Goal: Task Accomplishment & Management: Manage account settings

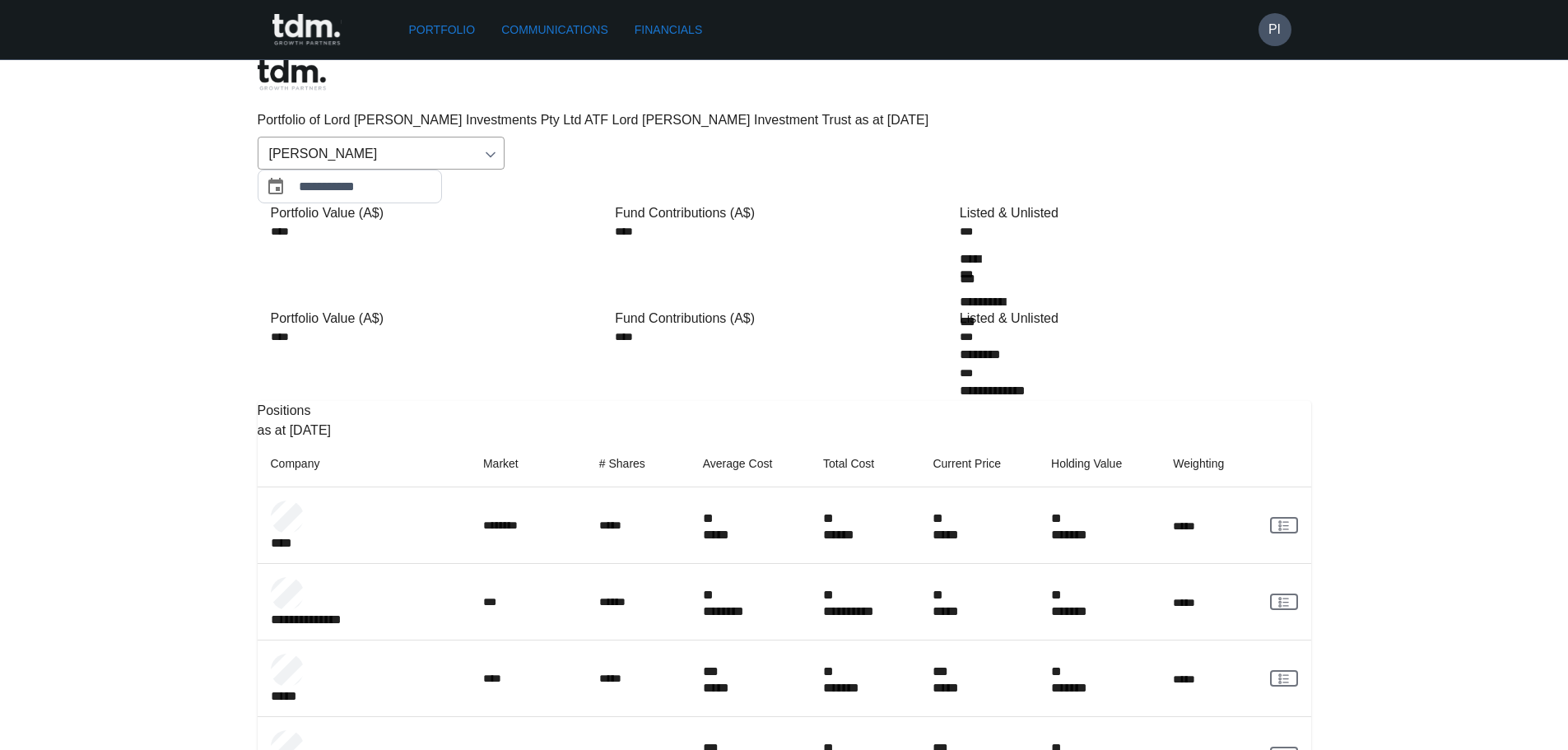
scroll to position [247, 0]
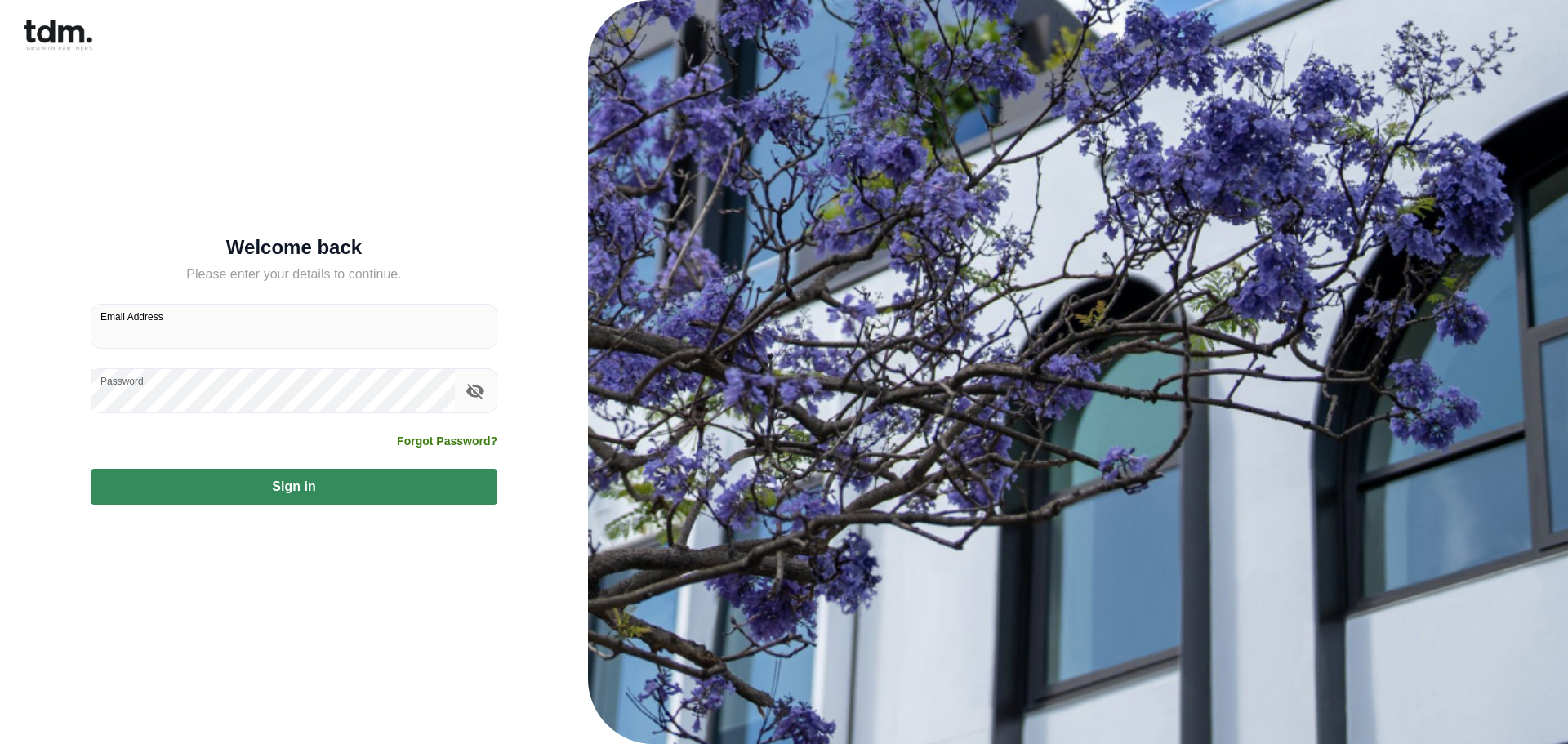
type input "**********"
click at [282, 490] on button "Sign in" at bounding box center [294, 487] width 407 height 36
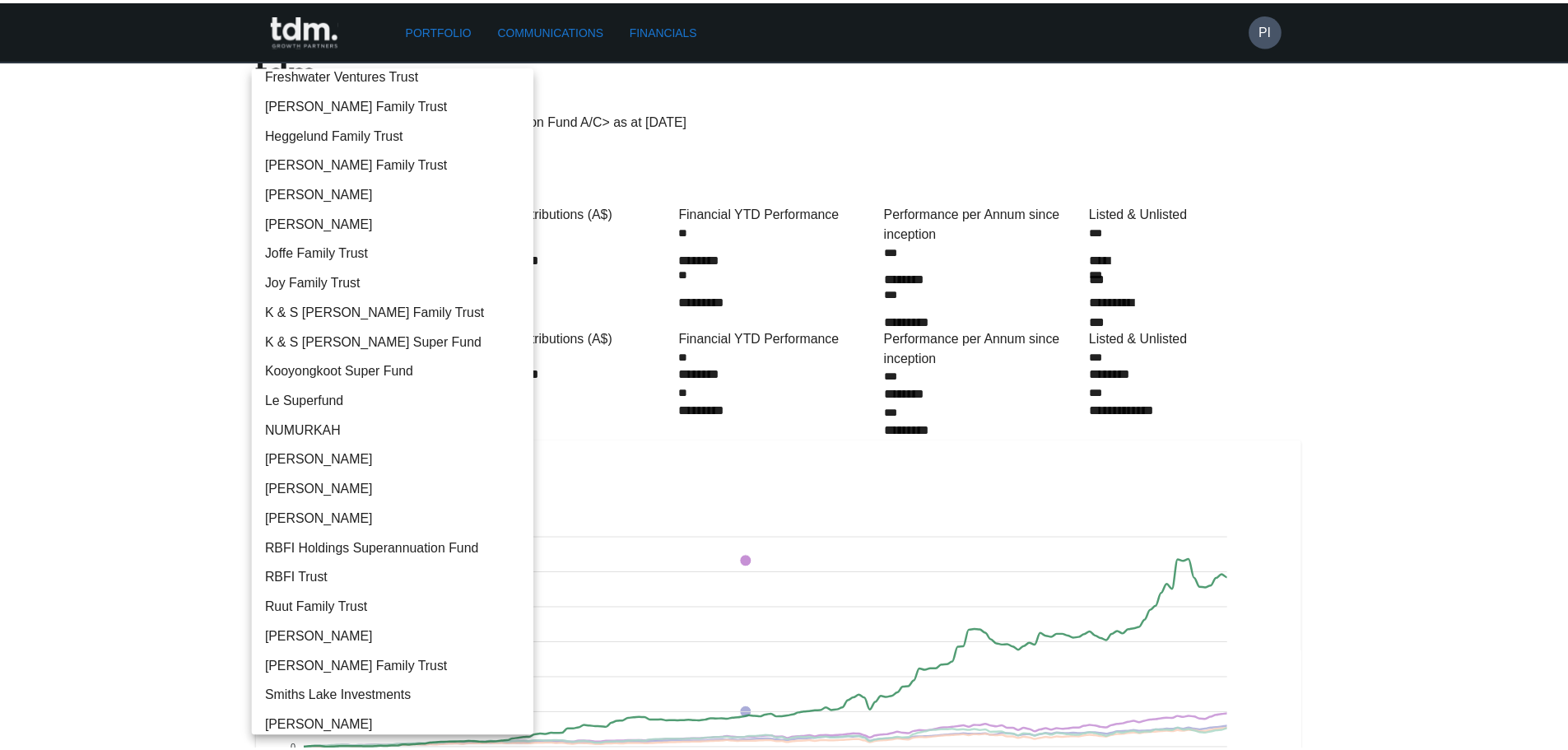
scroll to position [1109, 0]
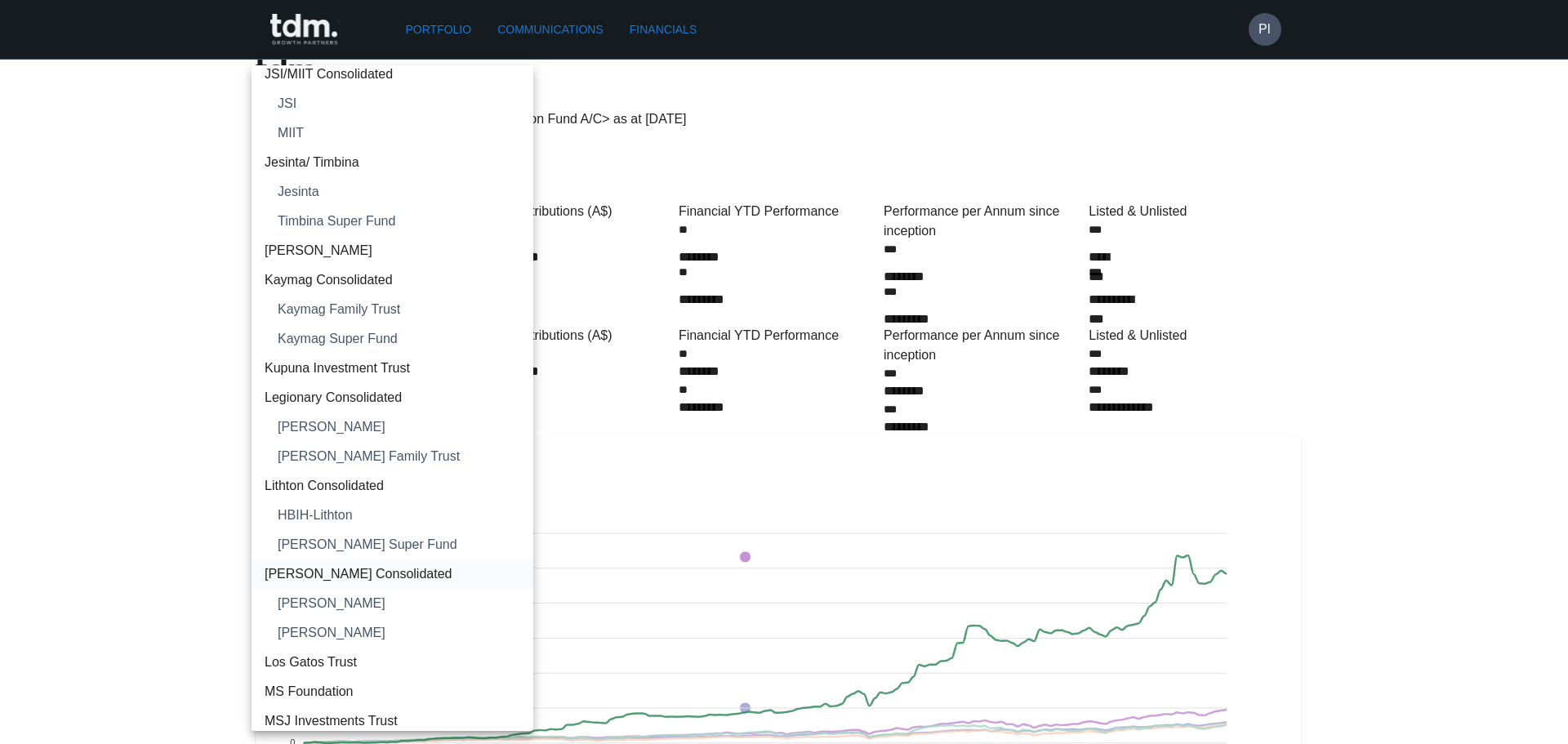
click at [386, 562] on li "[PERSON_NAME] Consolidated" at bounding box center [392, 573] width 281 height 29
type input "**********"
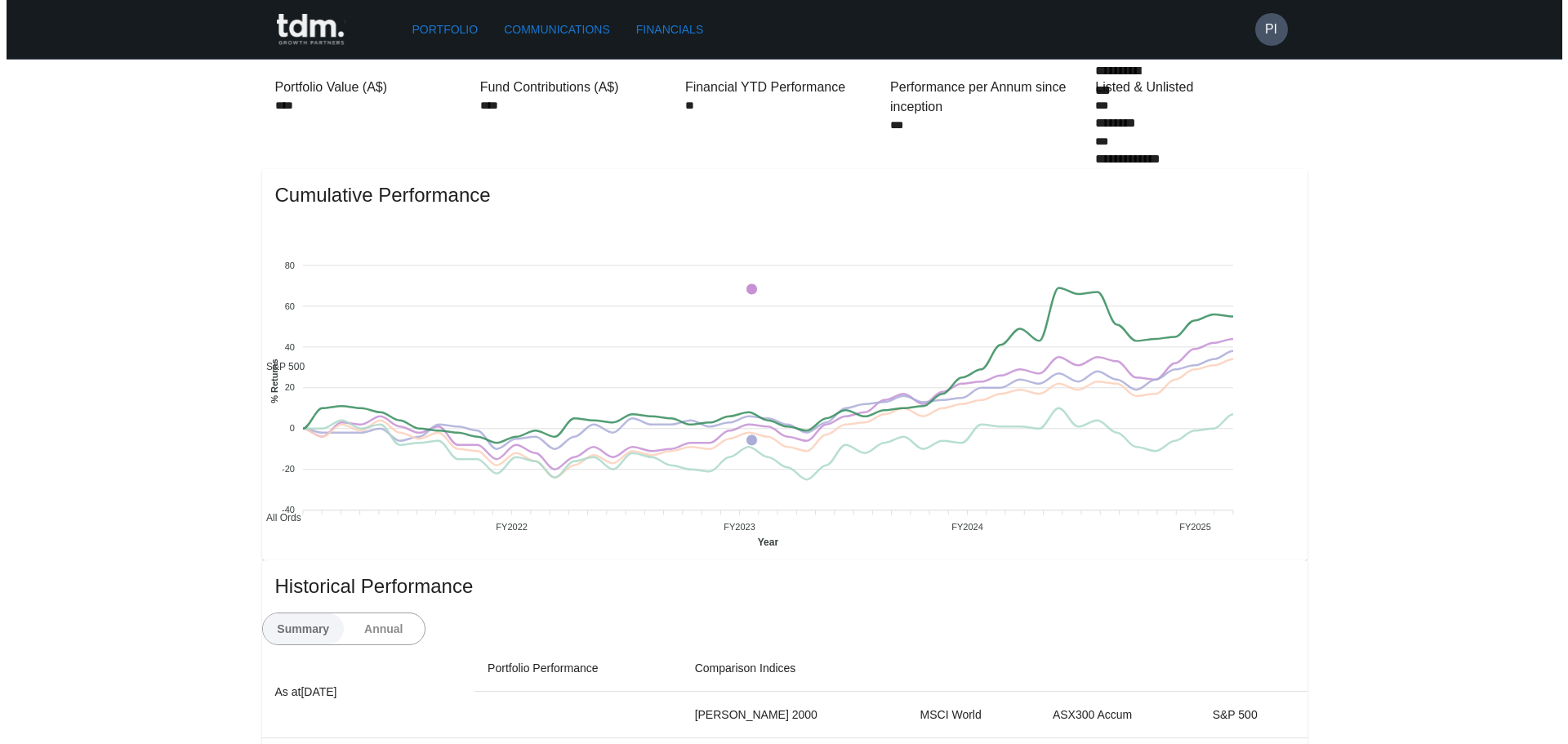
scroll to position [0, 0]
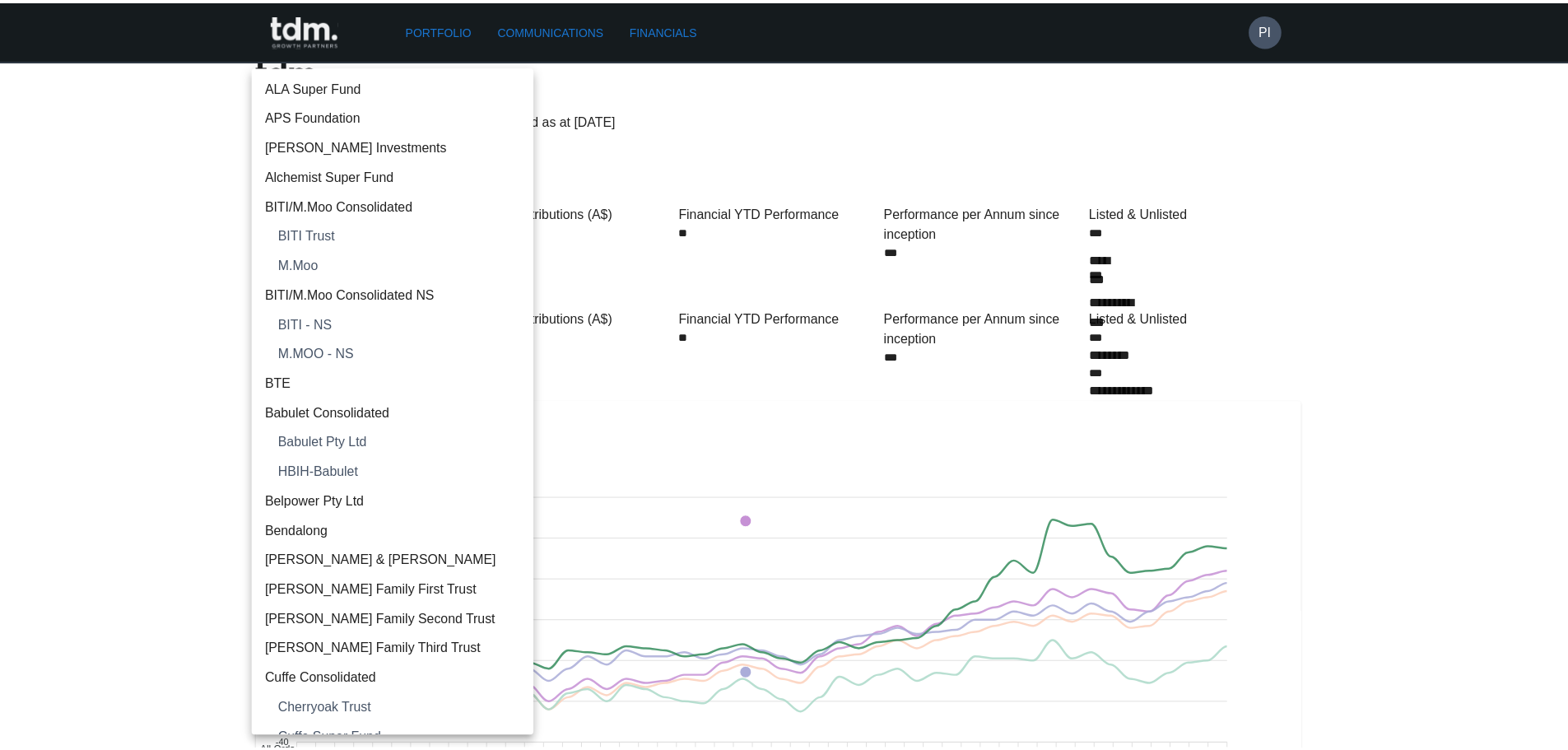
scroll to position [1287, 0]
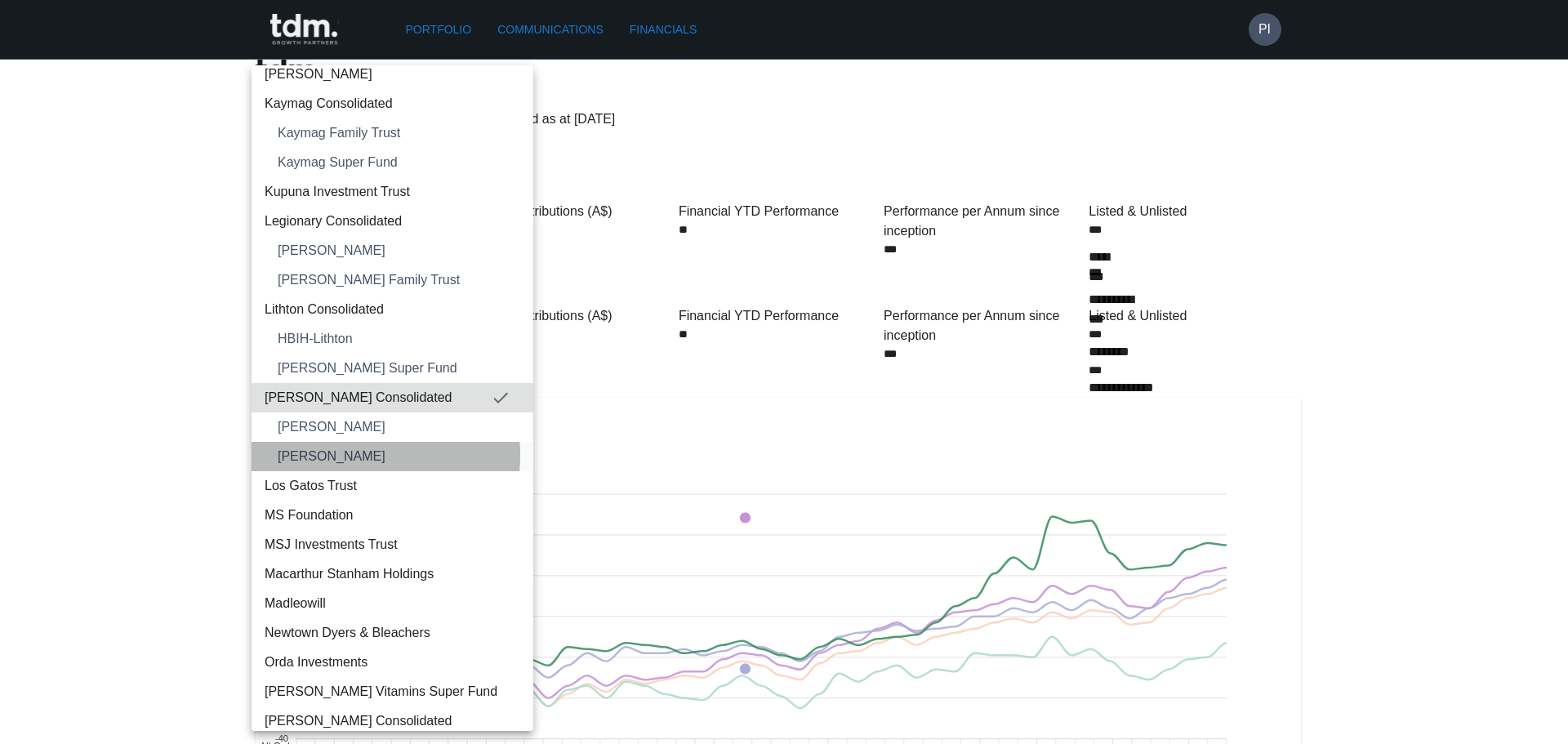
click at [341, 455] on span "Lord Howe" at bounding box center [399, 456] width 243 height 20
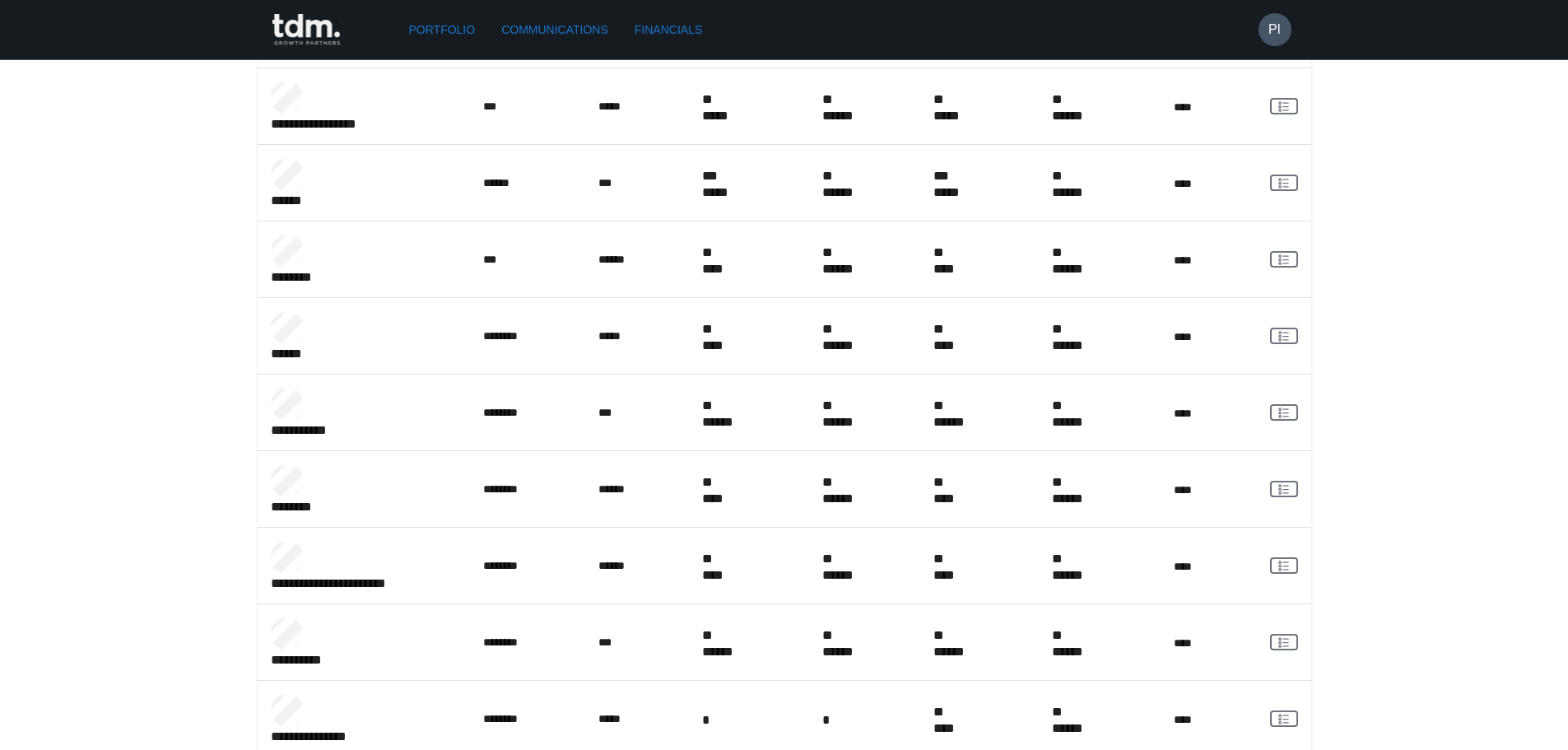
scroll to position [663, 0]
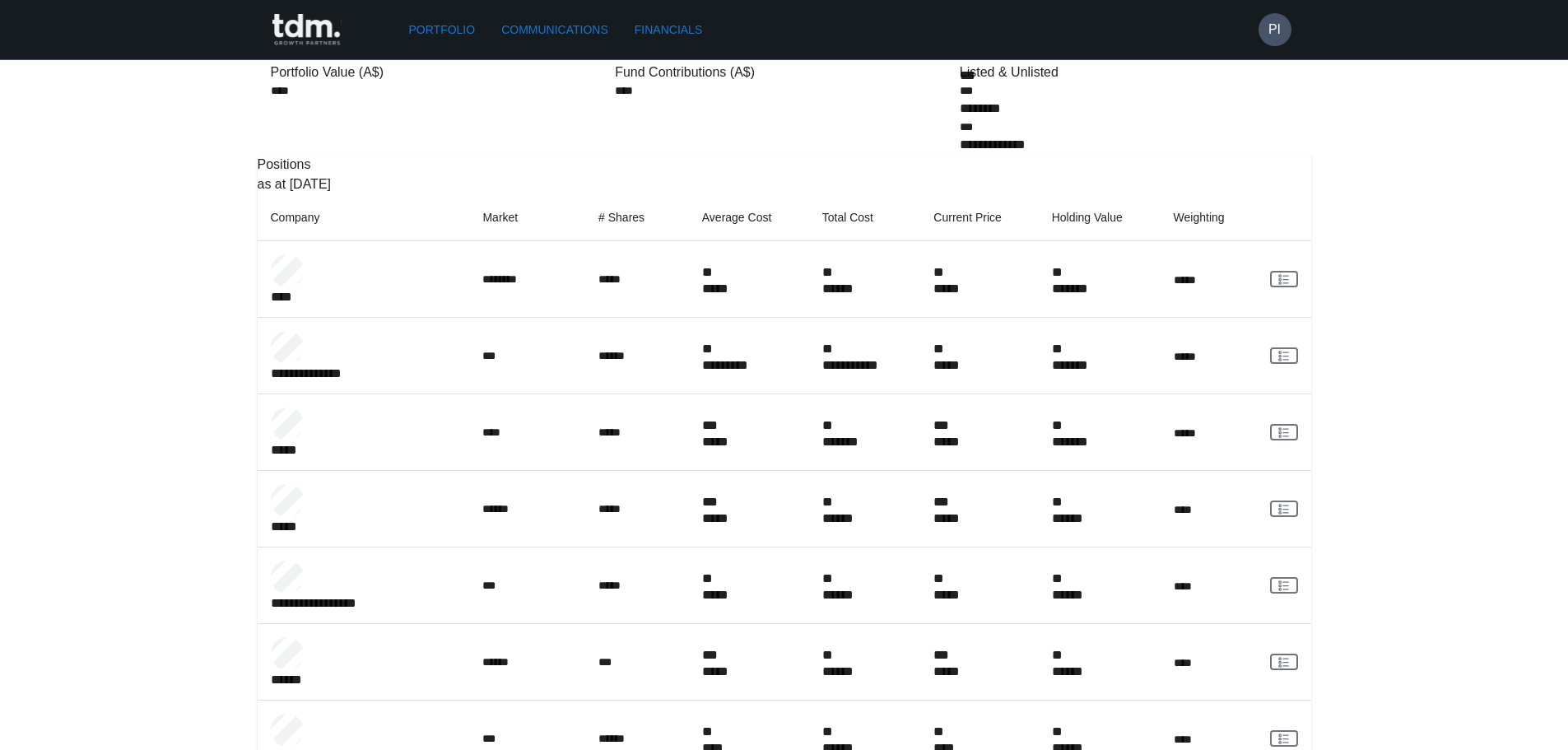
scroll to position [247, 0]
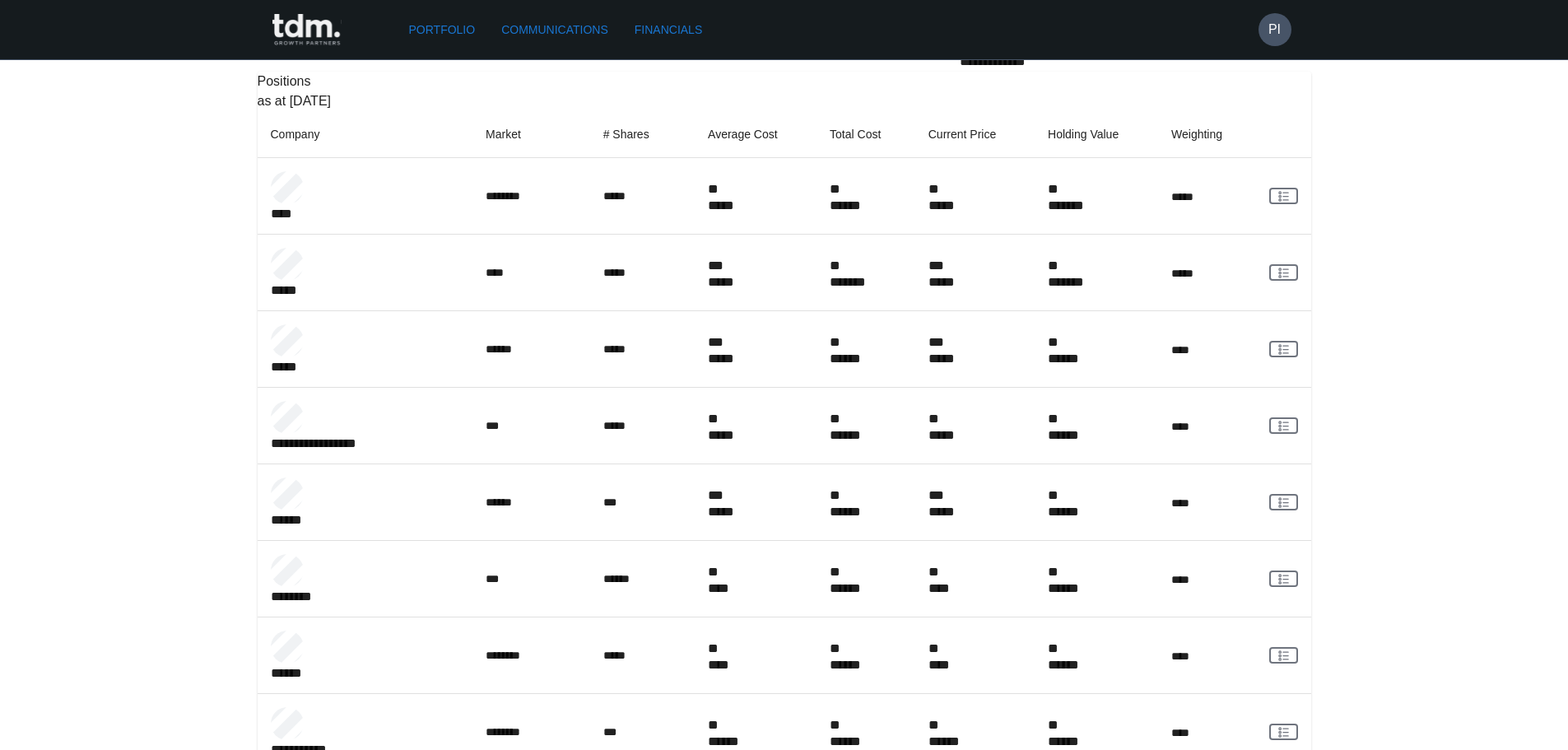
scroll to position [659, 0]
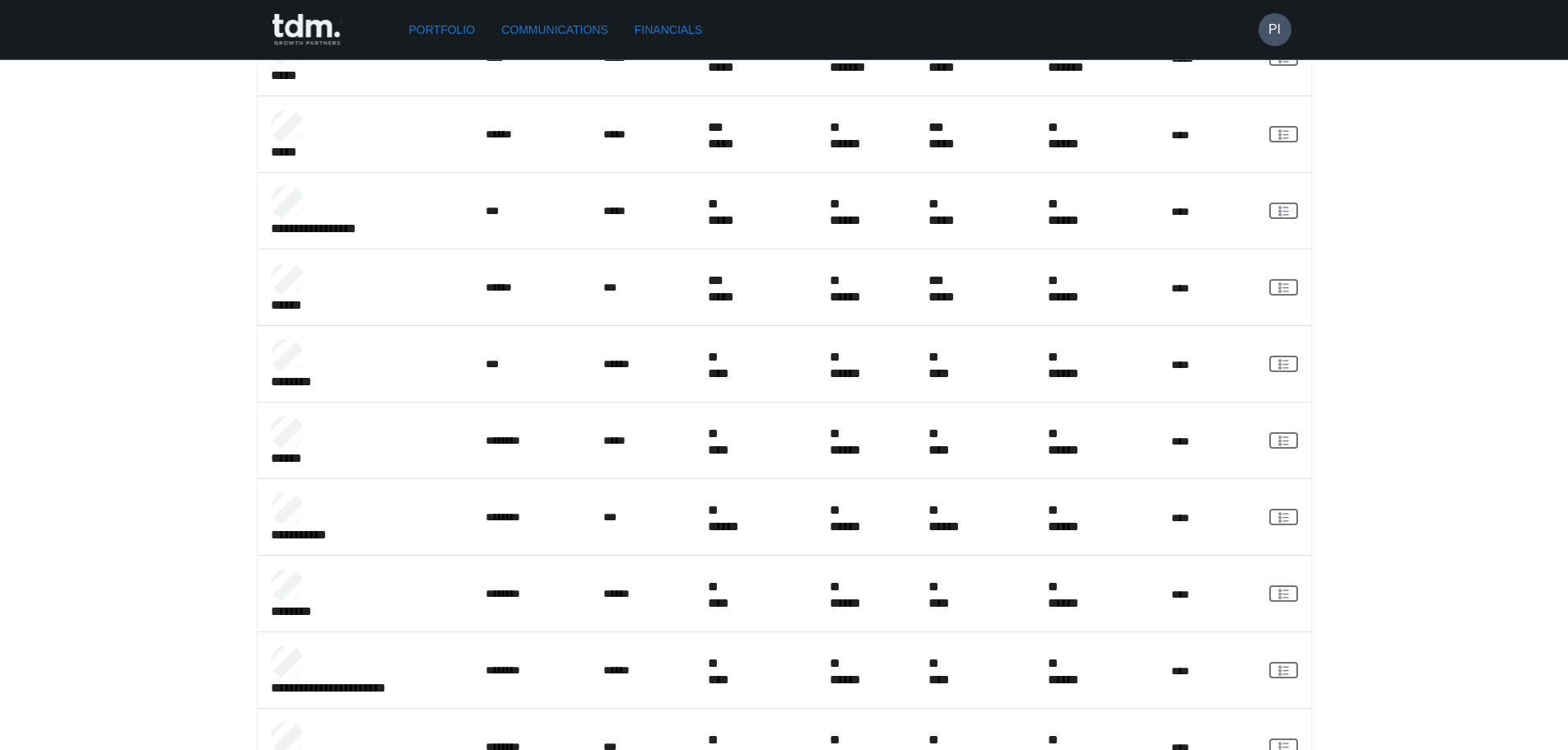
scroll to position [663, 0]
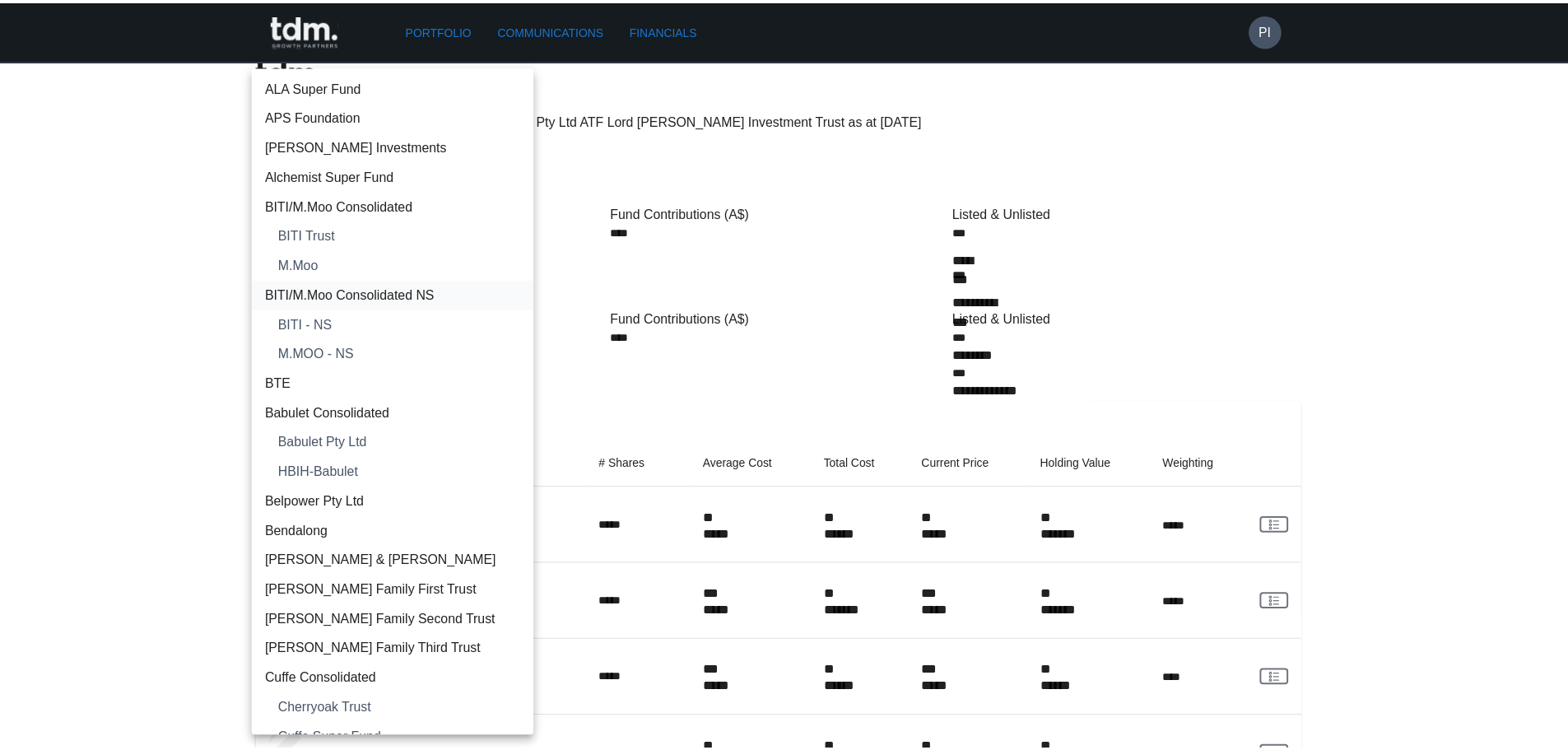
scroll to position [1109, 0]
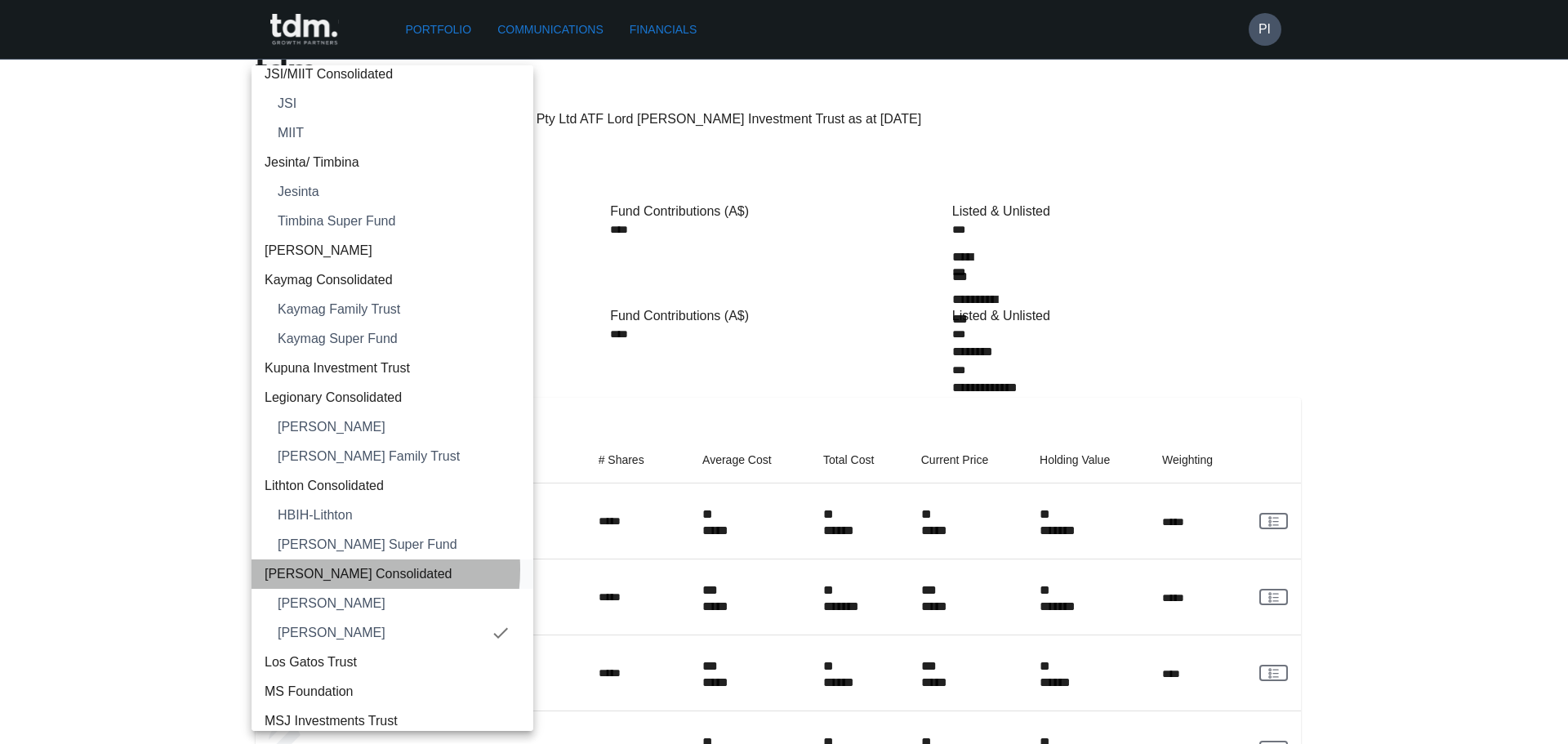
click at [319, 569] on span "[PERSON_NAME] Consolidated" at bounding box center [392, 574] width 256 height 20
type input "**********"
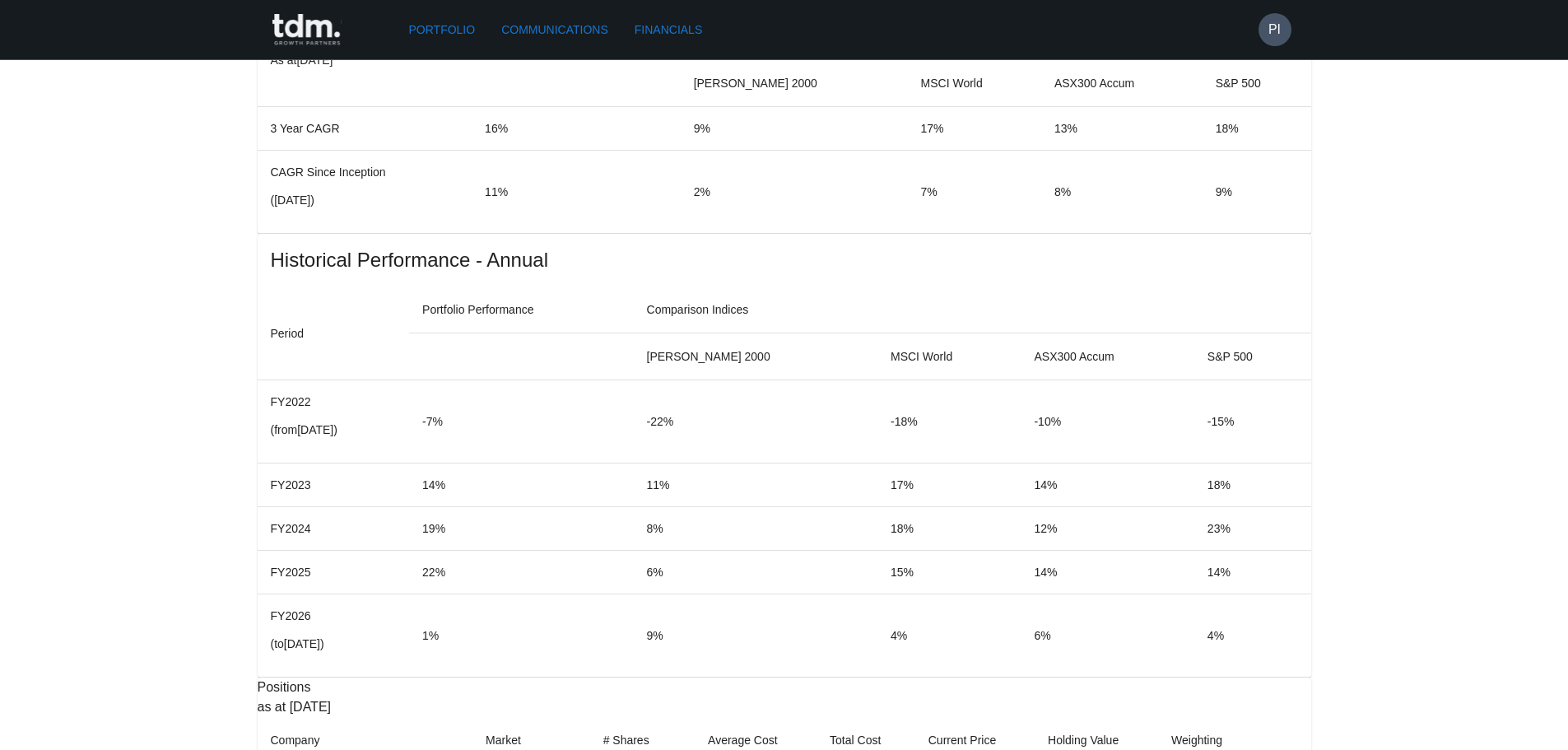
scroll to position [997, 0]
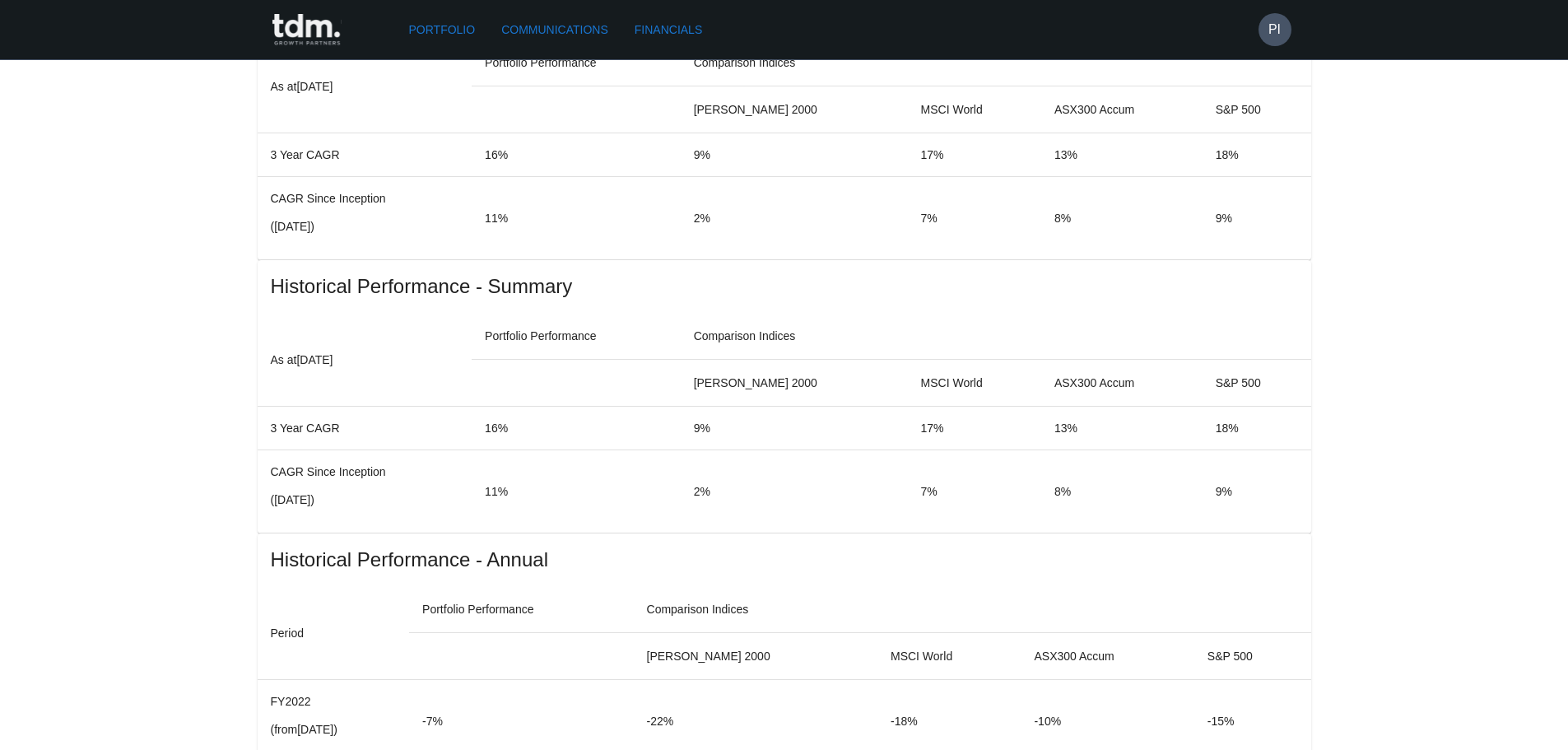
scroll to position [1071, 0]
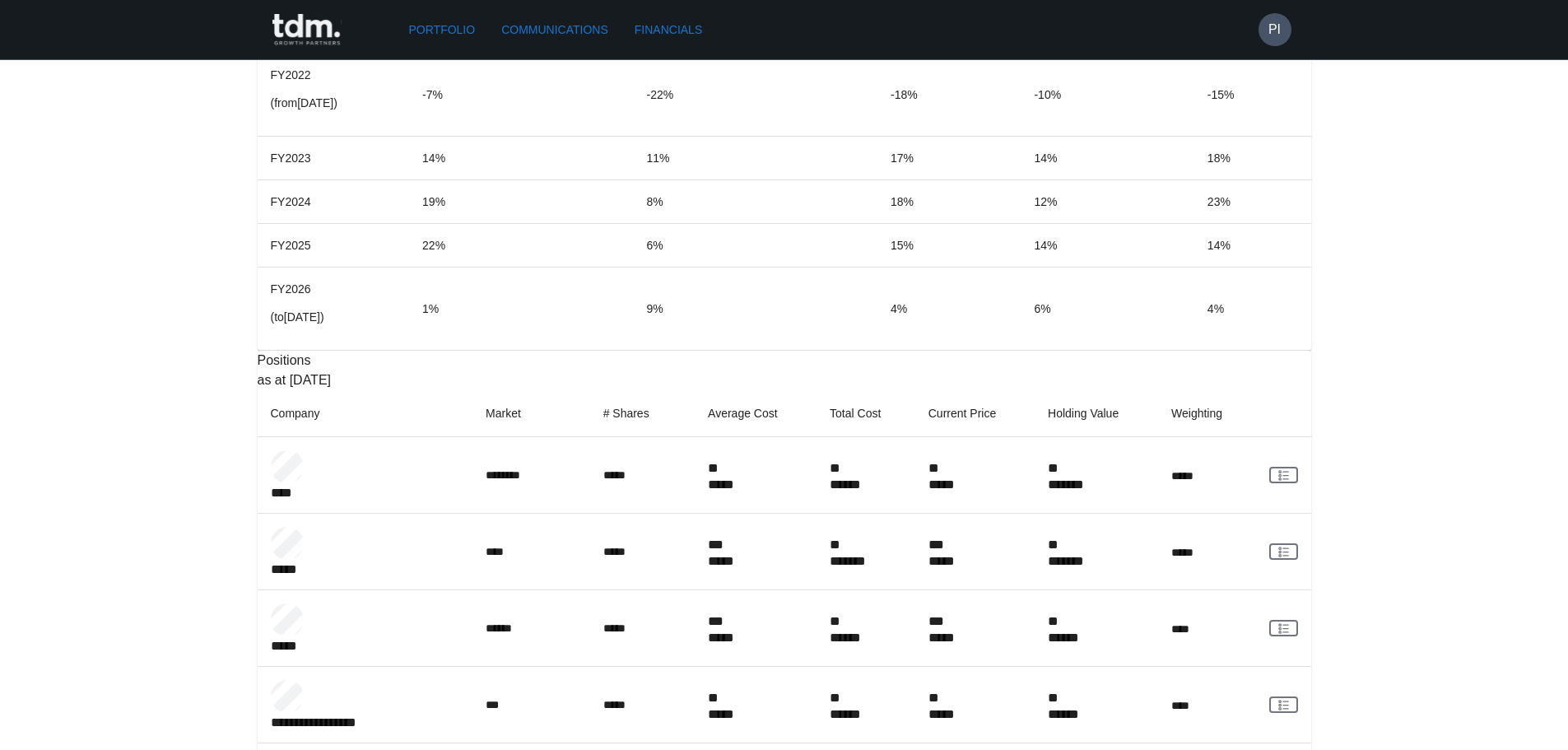
scroll to position [1482, 0]
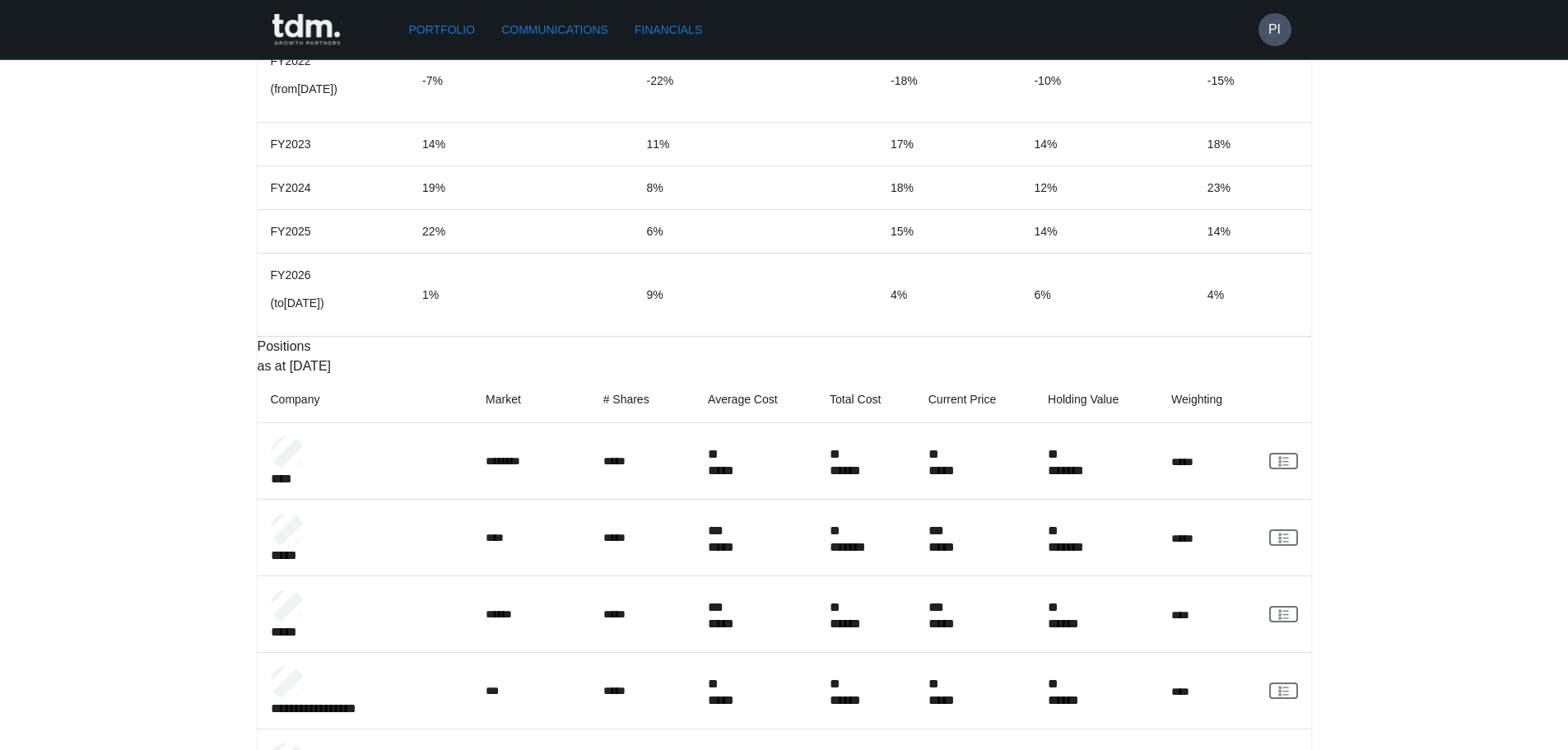
scroll to position [1491, 0]
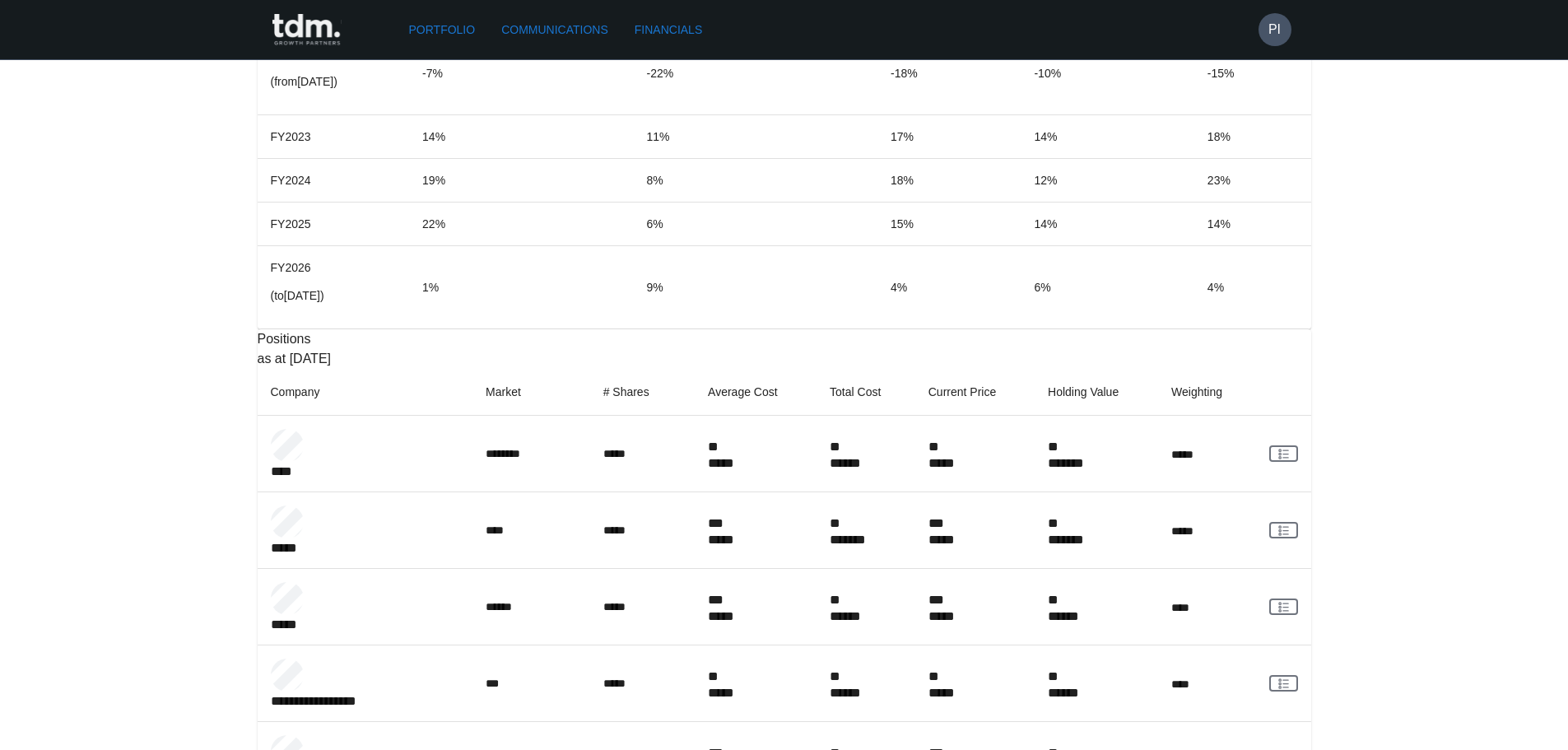
scroll to position [1491, 0]
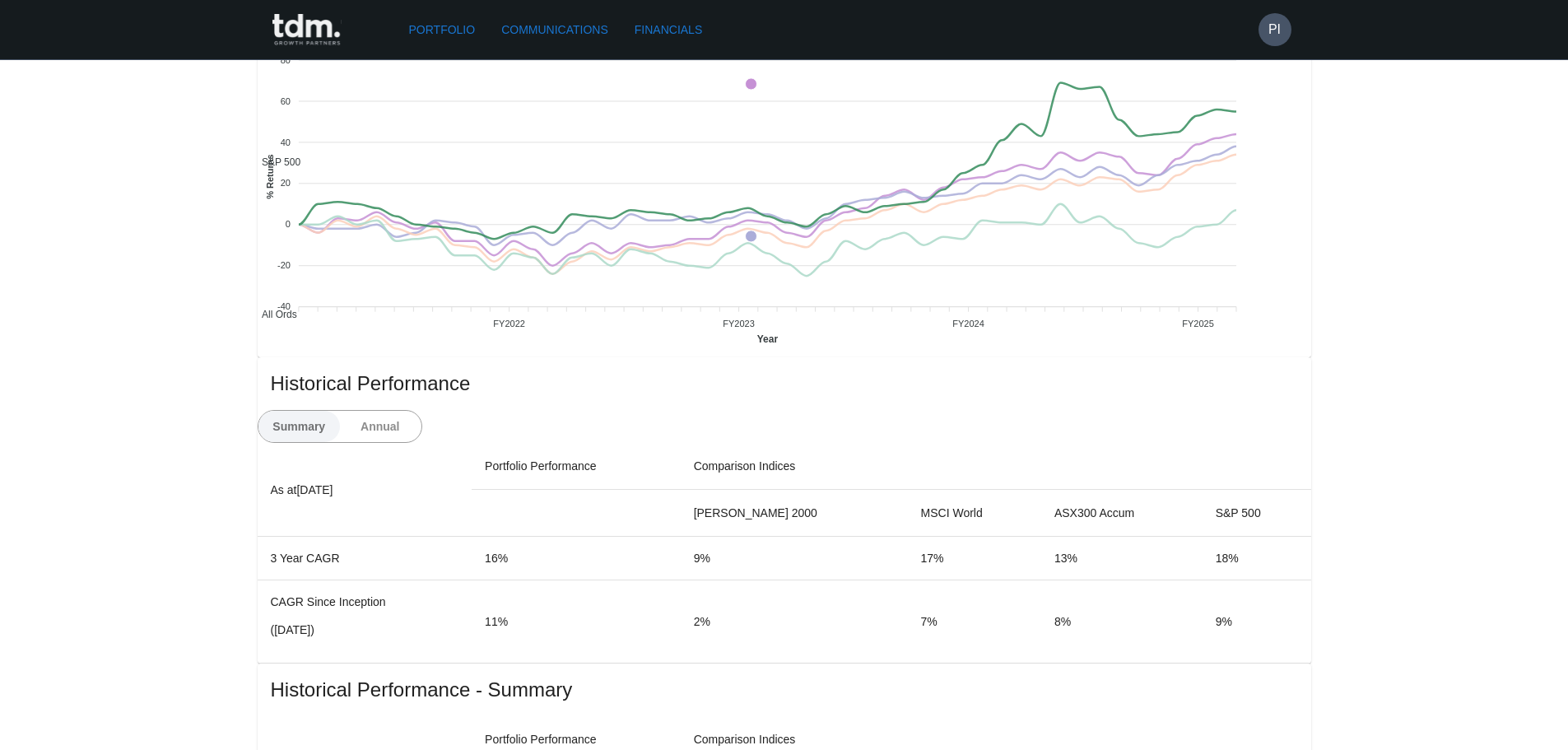
scroll to position [741, 0]
